Goal: Task Accomplishment & Management: Use online tool/utility

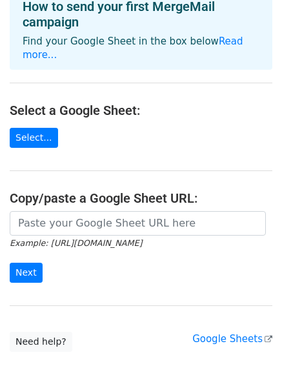
scroll to position [75, 0]
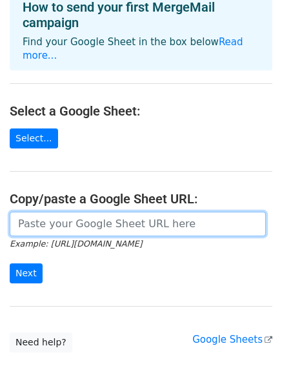
click at [53, 212] on input "url" at bounding box center [138, 224] width 256 height 25
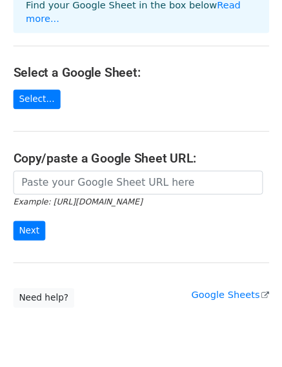
scroll to position [108, 0]
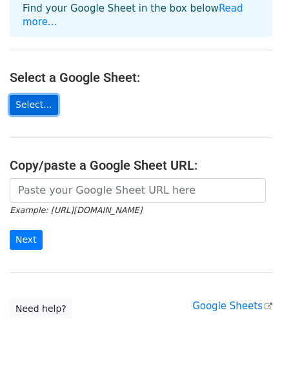
click at [30, 95] on link "Select..." at bounding box center [34, 105] width 48 height 20
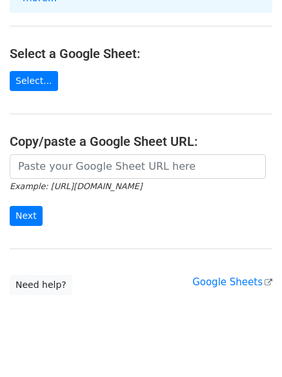
scroll to position [140, 0]
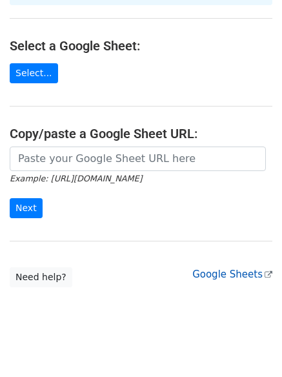
click at [245, 268] on link "Google Sheets" at bounding box center [232, 274] width 80 height 12
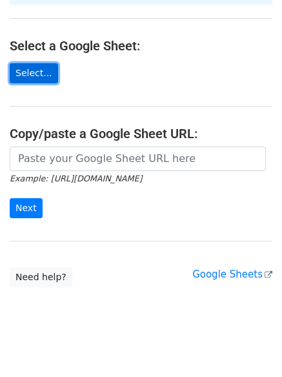
click at [27, 63] on link "Select..." at bounding box center [34, 73] width 48 height 20
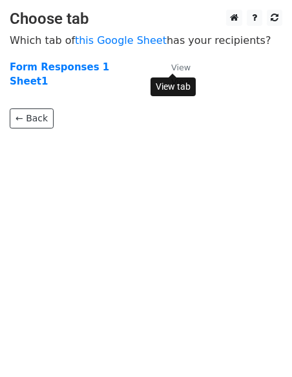
click at [177, 66] on small "View" at bounding box center [180, 68] width 19 height 10
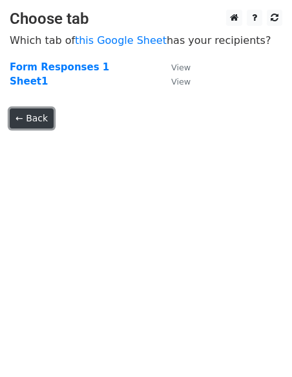
click at [33, 116] on link "← Back" at bounding box center [32, 118] width 44 height 20
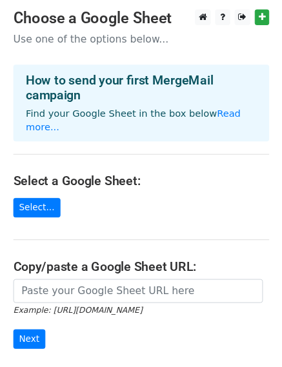
scroll to position [140, 0]
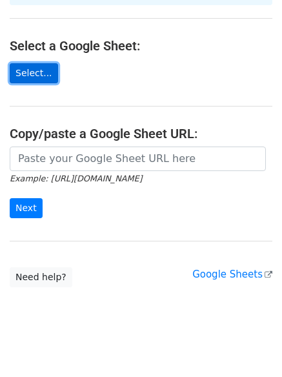
click at [21, 63] on link "Select..." at bounding box center [34, 73] width 48 height 20
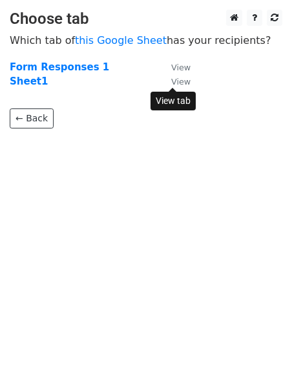
click at [182, 83] on small "View" at bounding box center [180, 82] width 19 height 10
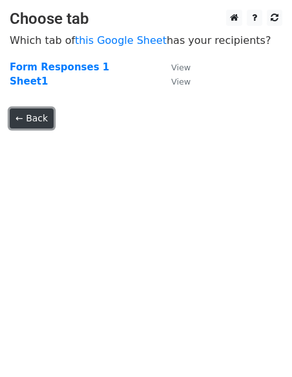
click at [35, 116] on link "← Back" at bounding box center [32, 118] width 44 height 20
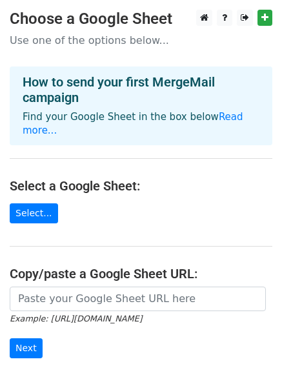
scroll to position [140, 0]
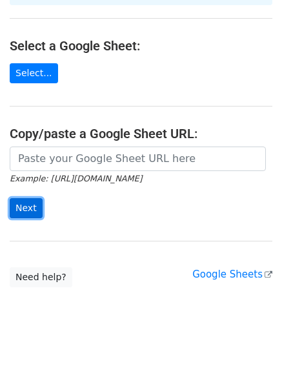
click at [21, 198] on input "Next" at bounding box center [26, 208] width 33 height 20
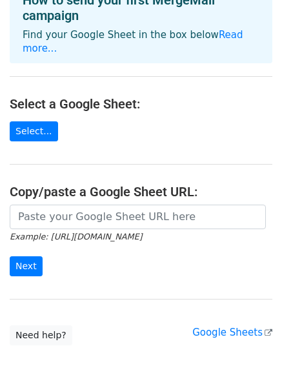
scroll to position [83, 0]
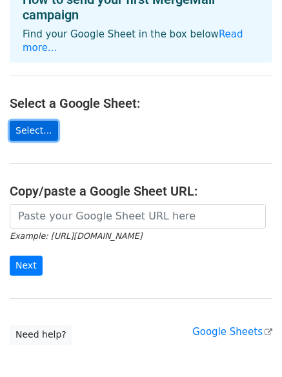
click at [36, 121] on link "Select..." at bounding box center [34, 131] width 48 height 20
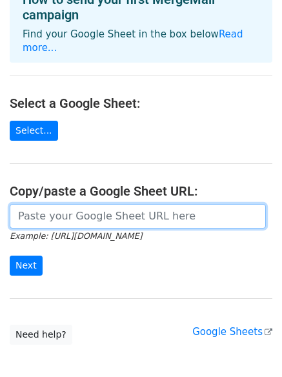
click at [63, 204] on input "url" at bounding box center [138, 216] width 256 height 25
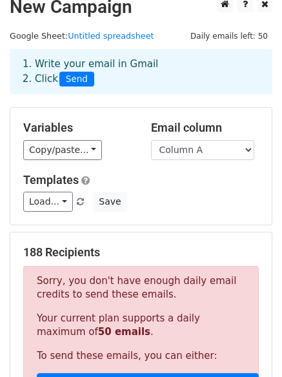
scroll to position [11, 0]
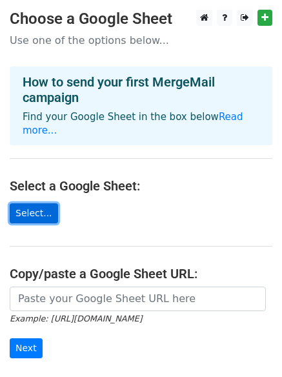
click at [33, 203] on link "Select..." at bounding box center [34, 213] width 48 height 20
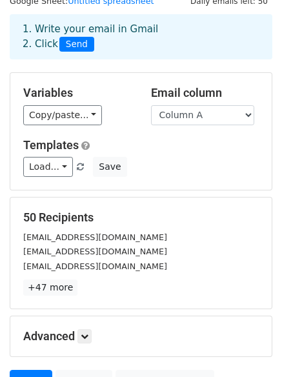
scroll to position [48, 0]
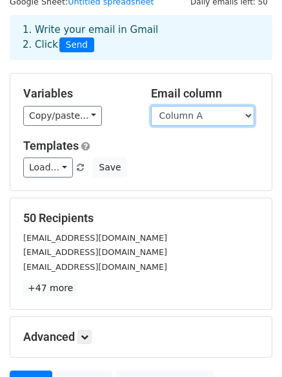
click at [246, 110] on select "Column A" at bounding box center [202, 116] width 103 height 20
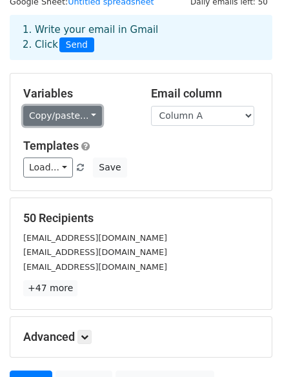
click at [85, 115] on link "Copy/paste..." at bounding box center [62, 116] width 79 height 20
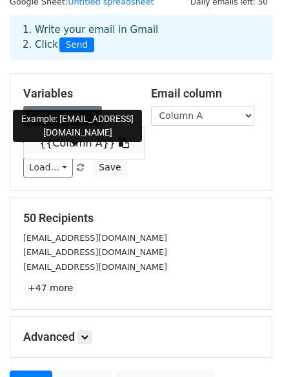
click at [77, 141] on link "{{Column A}}" at bounding box center [84, 143] width 121 height 21
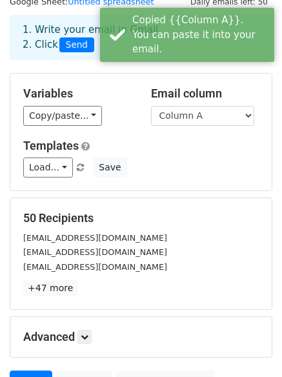
click at [77, 45] on span "Send" at bounding box center [76, 44] width 35 height 15
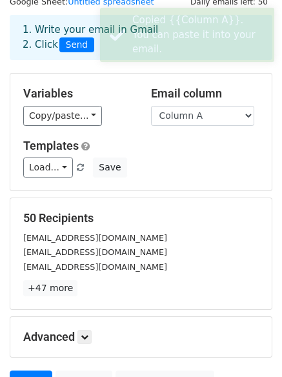
scroll to position [175, 0]
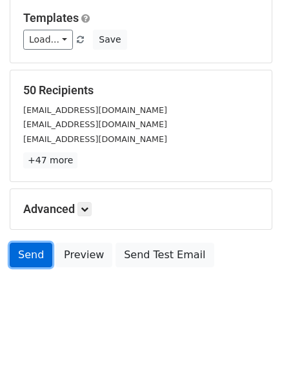
click at [23, 254] on link "Send" at bounding box center [31, 255] width 43 height 25
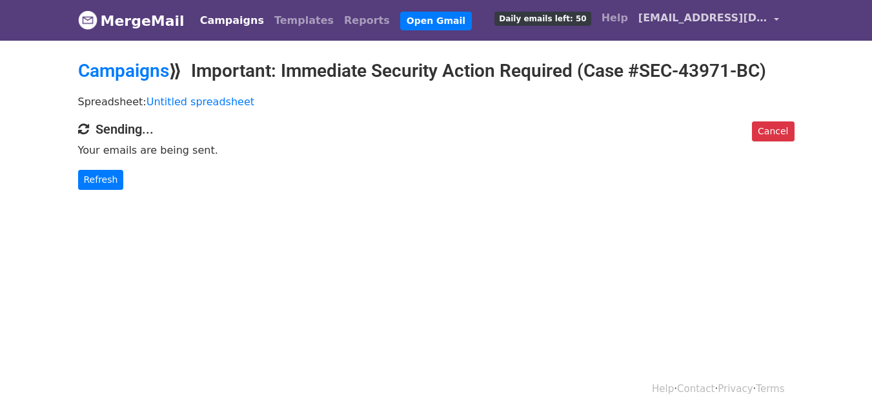
click at [775, 15] on link "[EMAIL_ADDRESS][DOMAIN_NAME]" at bounding box center [708, 20] width 151 height 30
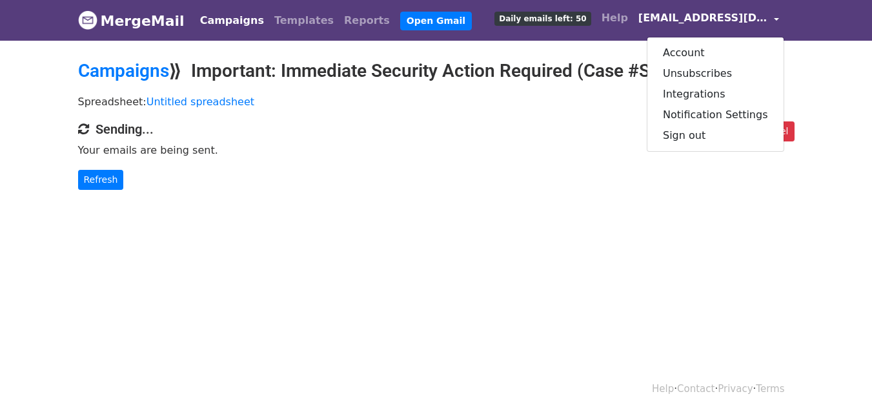
click at [524, 137] on div "Cancel Sending... Your emails are being sent. Refresh" at bounding box center [435, 155] width 735 height 68
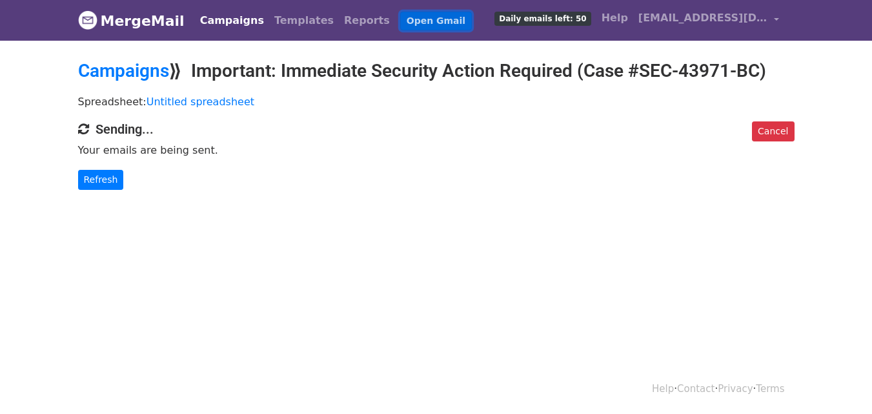
click at [410, 15] on link "Open Gmail" at bounding box center [436, 21] width 72 height 19
